Goal: Check status

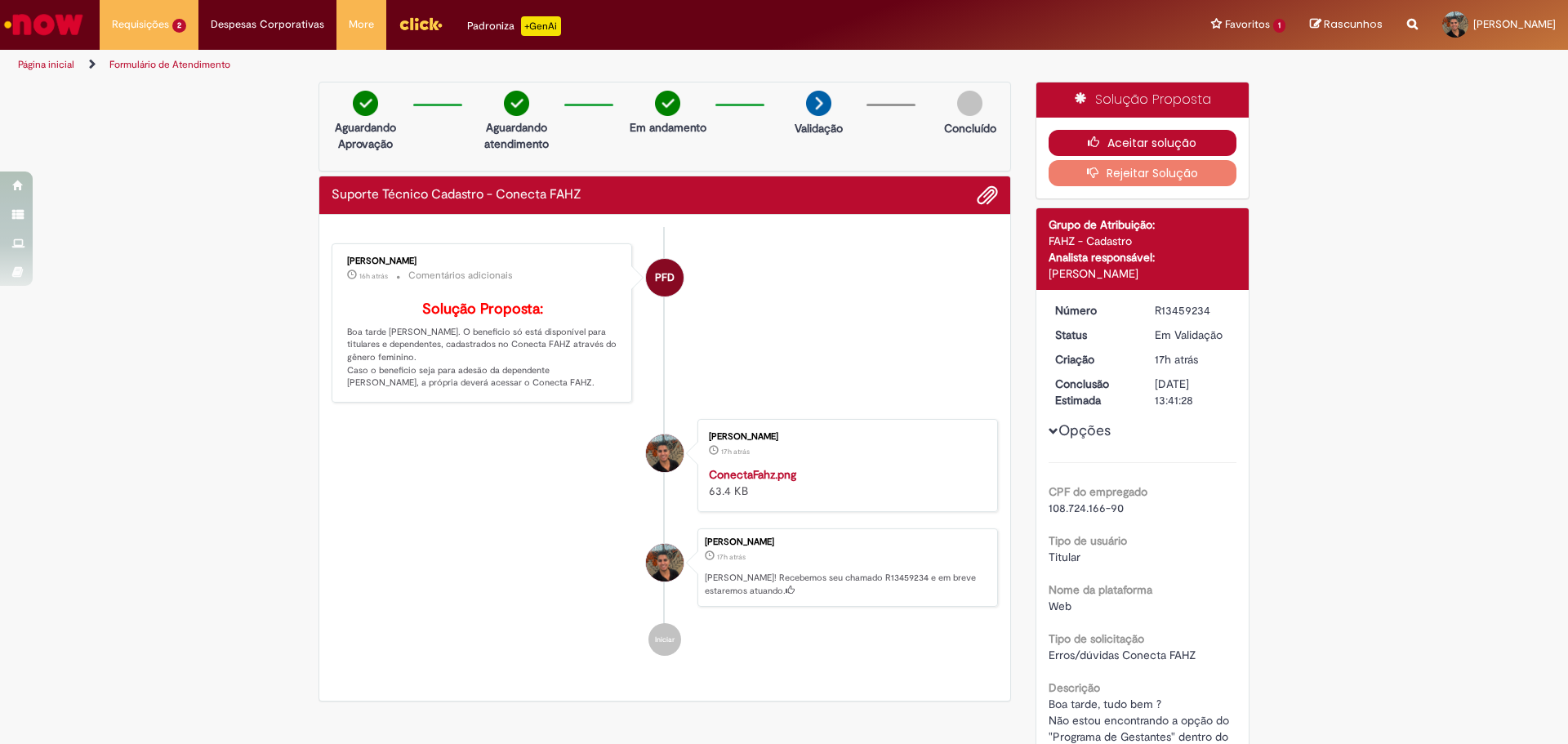
click at [1132, 151] on button "Aceitar solução" at bounding box center [1143, 143] width 189 height 26
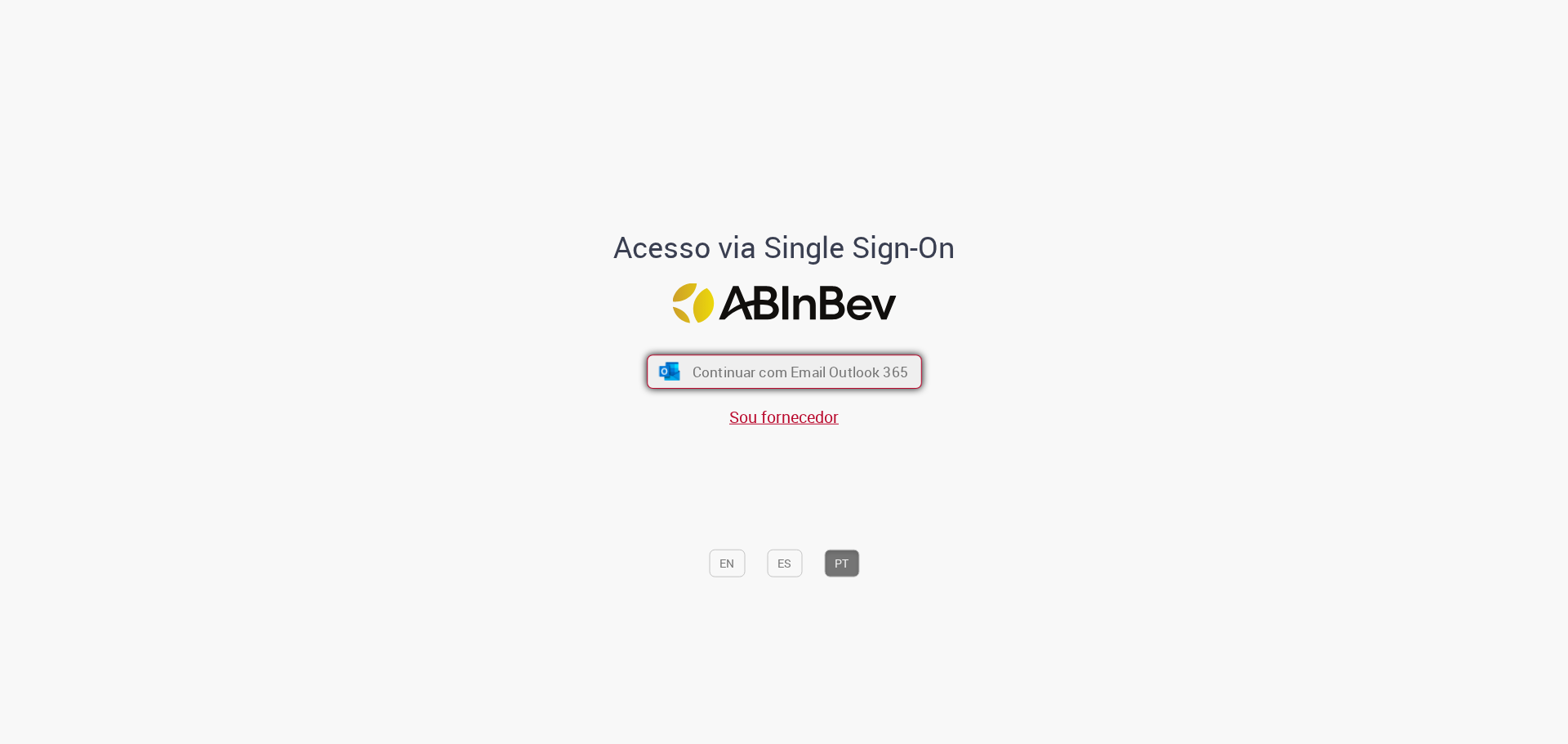
click at [802, 374] on span "Continuar com Email Outlook 365" at bounding box center [799, 371] width 216 height 18
